Goal: Transaction & Acquisition: Purchase product/service

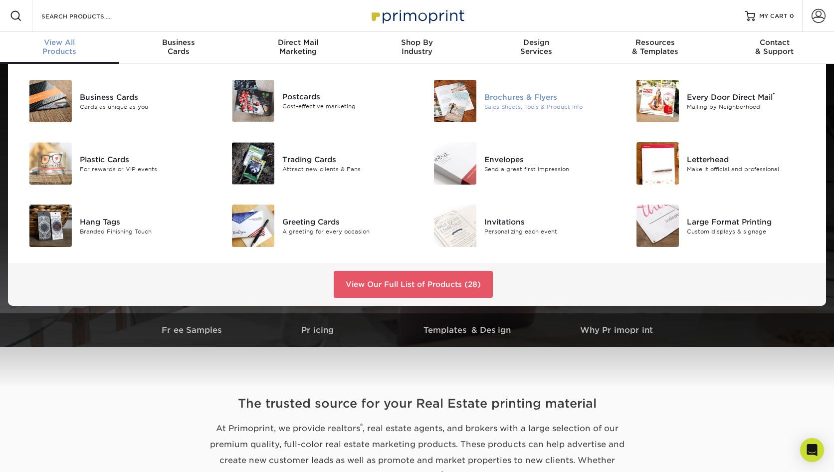
click at [531, 104] on div "Sales Sheets, Tools & Product Info" at bounding box center [547, 106] width 127 height 8
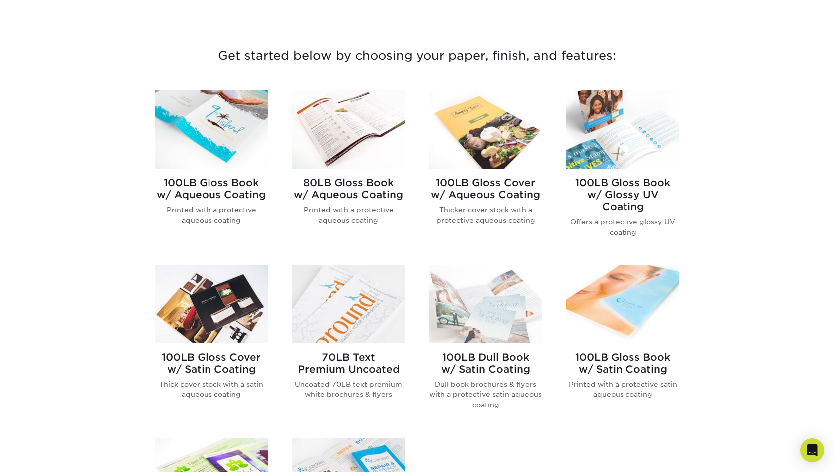
scroll to position [399, 0]
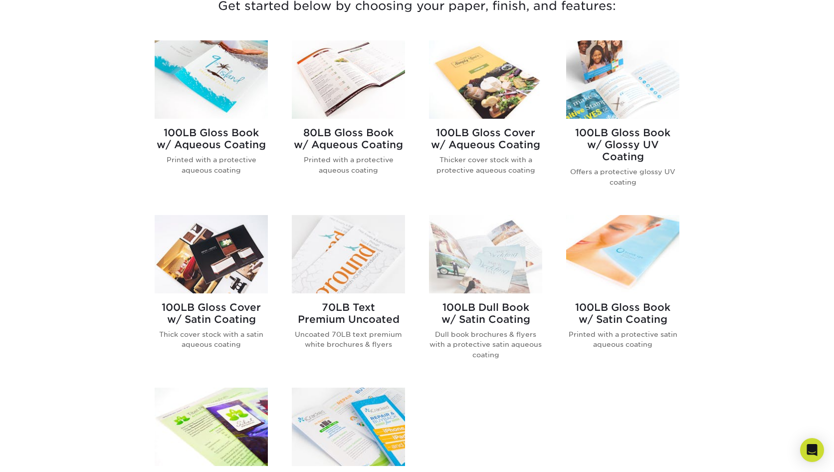
click at [218, 232] on img at bounding box center [211, 254] width 113 height 78
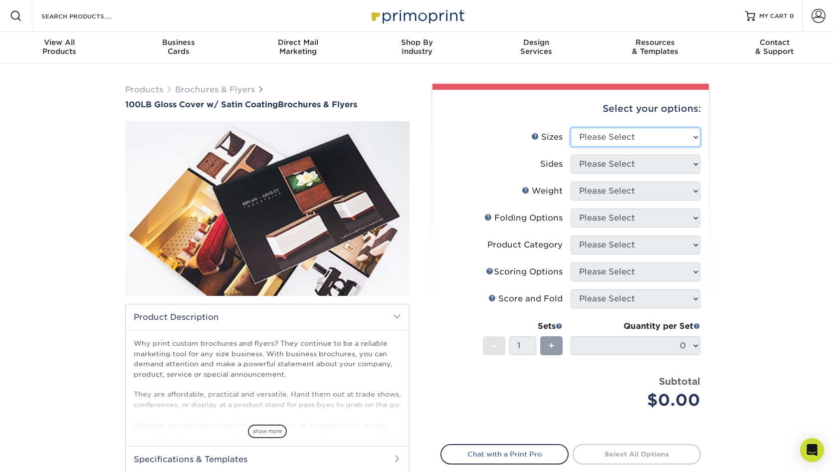
click at [685, 145] on select "Please Select 3.67" x 8.5" 4" x 8.5" 4" x 11" 4" x 12" 4.25" x 11" 5.5" x 8.5" …" at bounding box center [636, 137] width 130 height 19
select select "8.00x10.00"
click at [571, 128] on select "Please Select 3.67" x 8.5" 4" x 8.5" 4" x 11" 4" x 12" 4.25" x 11" 5.5" x 8.5" …" at bounding box center [636, 137] width 130 height 19
click at [612, 159] on select "Please Select Print Both Sides Print Front Only" at bounding box center [636, 164] width 130 height 19
select select "13abbda7-1d64-4f25-8bb2-c179b224825d"
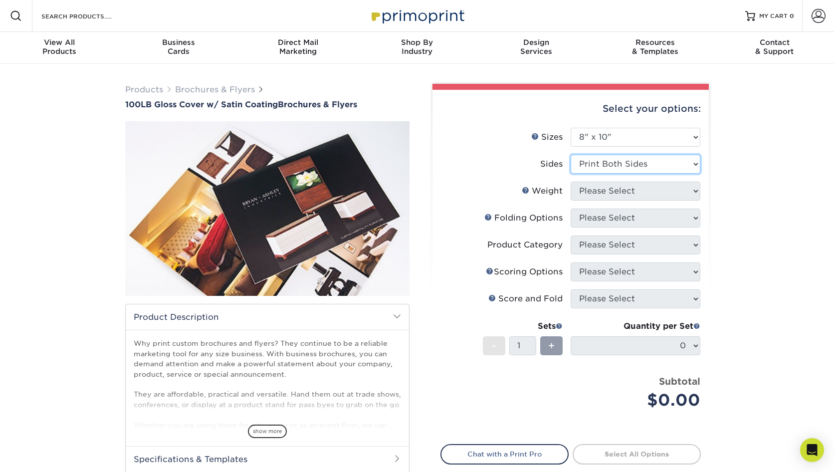
click at [571, 155] on select "Please Select Print Both Sides Print Front Only" at bounding box center [636, 164] width 130 height 19
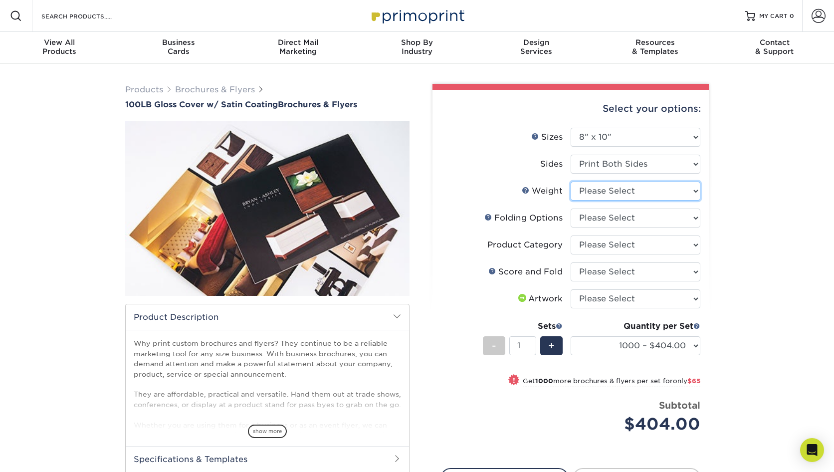
click at [629, 198] on select "Please Select 100LB" at bounding box center [636, 191] width 130 height 19
select select "100LB"
click at [571, 182] on select "Please Select 100LB" at bounding box center [636, 191] width 130 height 19
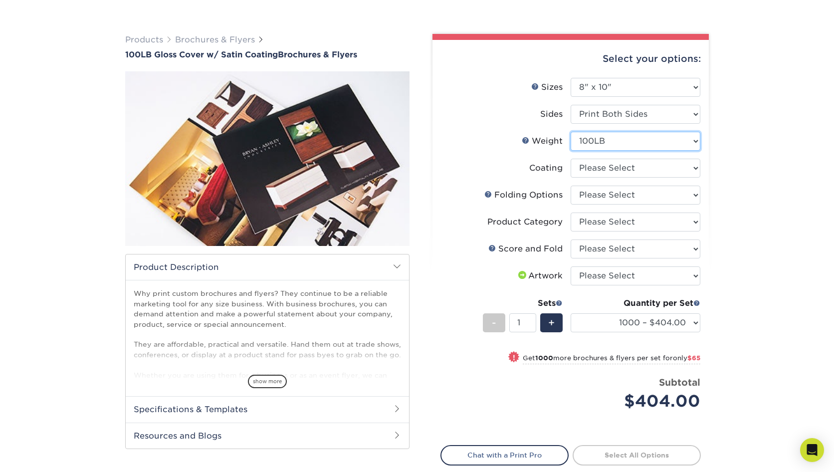
scroll to position [100, 0]
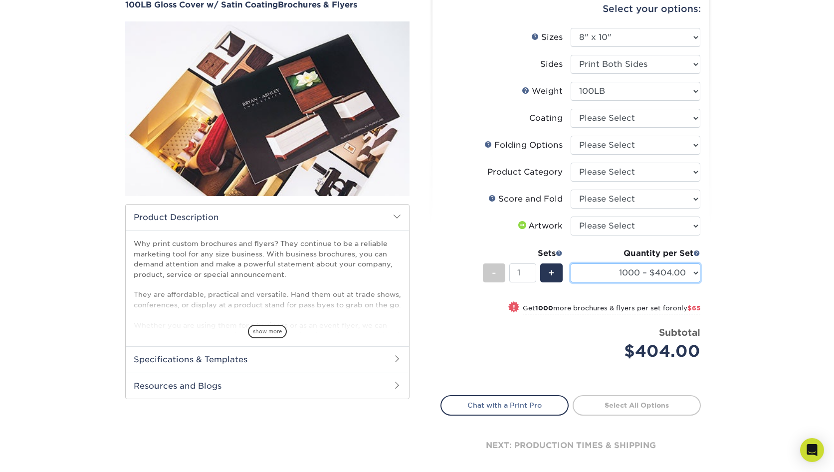
click at [676, 272] on select "1000 – $404.00 2000 – $469.00 2500 – $587.00 3000 – $749.00 4000 – $901.00 5000…" at bounding box center [636, 272] width 130 height 19
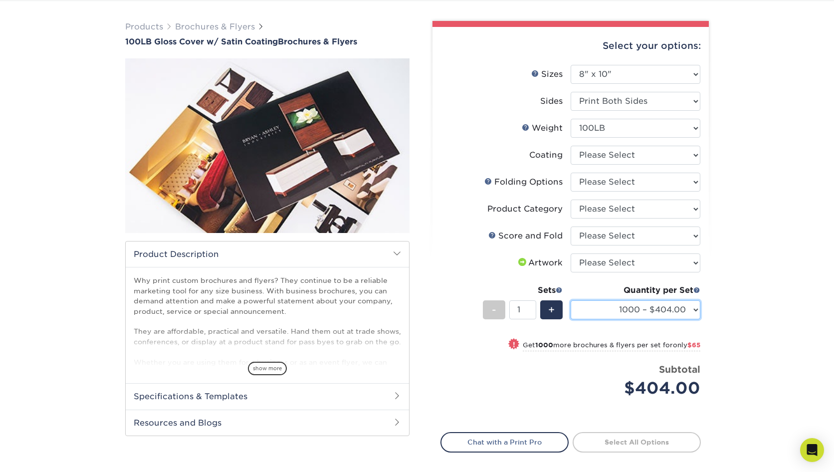
scroll to position [0, 0]
